Goal: Answer question/provide support

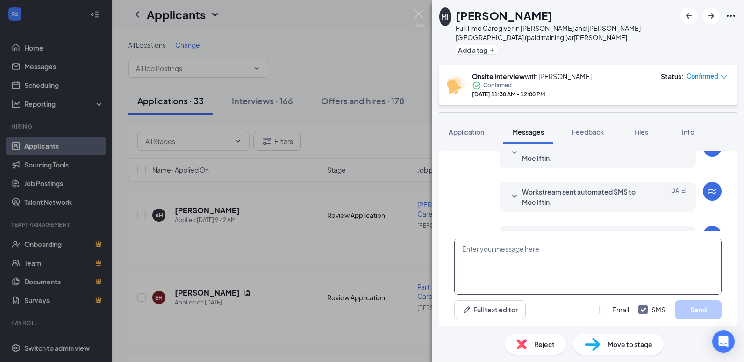
scroll to position [379, 0]
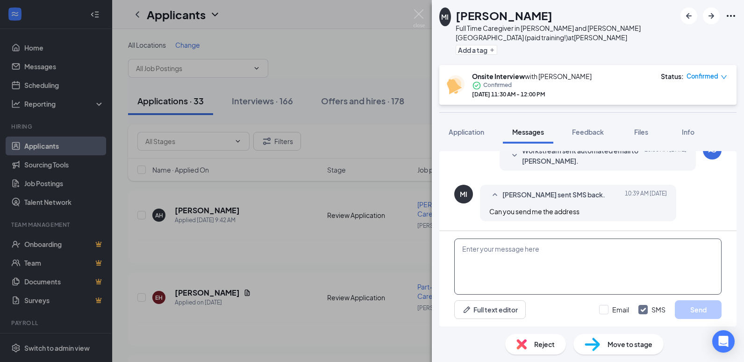
click at [480, 252] on textarea at bounding box center [587, 266] width 267 height 56
type textarea "[STREET_ADDRESS][US_STATE]"
click at [688, 305] on button "Send" at bounding box center [698, 309] width 47 height 19
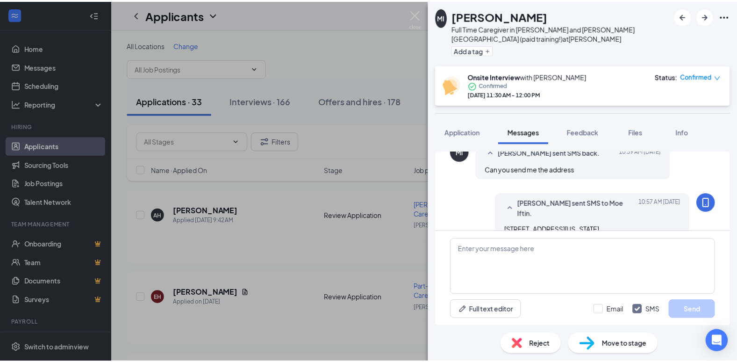
scroll to position [440, 0]
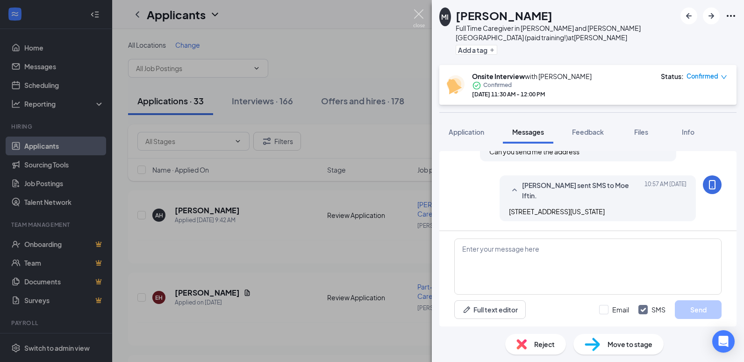
click at [413, 13] on img at bounding box center [419, 18] width 12 height 18
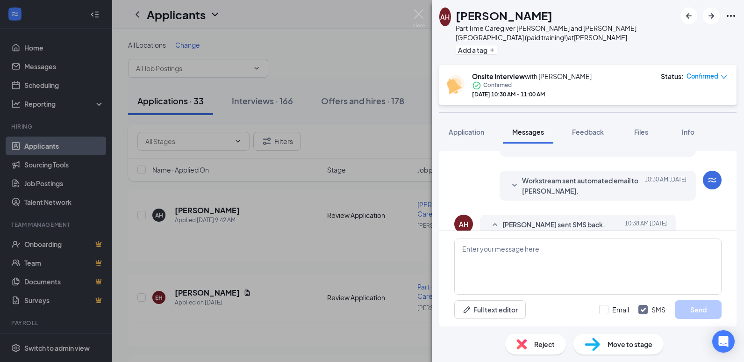
scroll to position [326, 0]
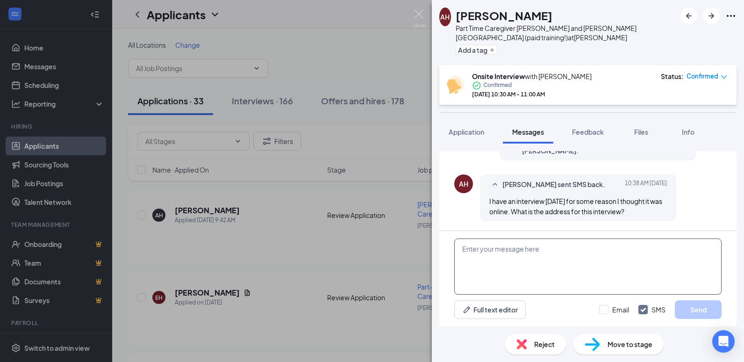
click at [466, 247] on textarea at bounding box center [587, 266] width 267 height 56
type textarea "[STREET_ADDRESS][US_STATE]"
click at [688, 302] on button "Send" at bounding box center [698, 309] width 47 height 19
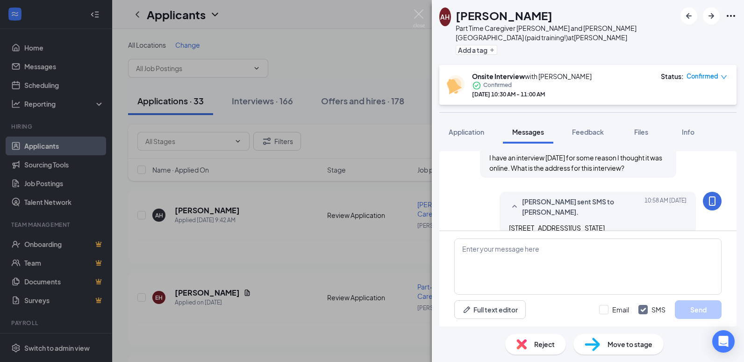
scroll to position [396, 0]
